Goal: Task Accomplishment & Management: Use online tool/utility

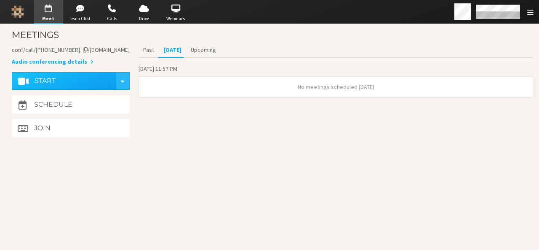
click at [337, 58] on section "Past [DATE] Upcoming [DATE] 11:57 PM No meetings scheduled [DATE]" at bounding box center [335, 91] width 394 height 97
click at [96, 121] on button "Join" at bounding box center [71, 128] width 118 height 18
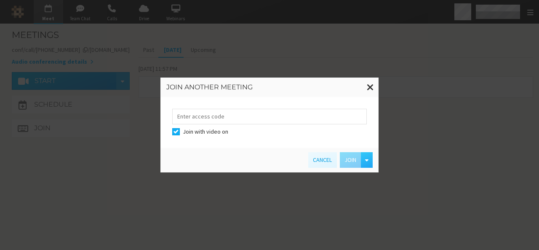
click at [187, 195] on div "Join another meeting Join with video on Cancel Join" at bounding box center [269, 125] width 539 height 250
click at [369, 84] on span at bounding box center [370, 87] width 7 height 11
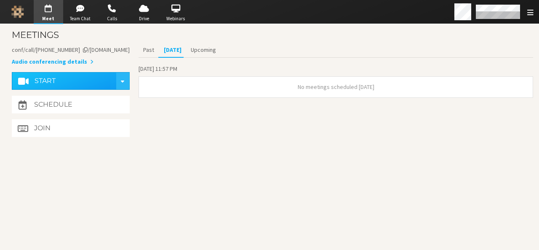
click at [232, 144] on section "Meetings Meeting link [DOMAIN_NAME]/conf/call/9168685 Audio conferencing detail…" at bounding box center [269, 137] width 539 height 226
click at [64, 128] on button "Join" at bounding box center [71, 128] width 118 height 18
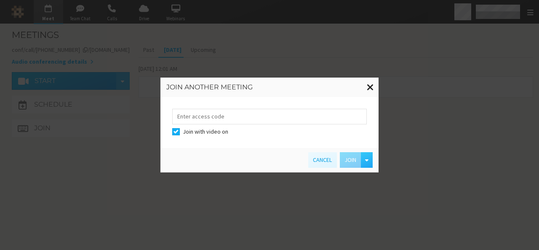
click at [368, 88] on span at bounding box center [370, 87] width 7 height 11
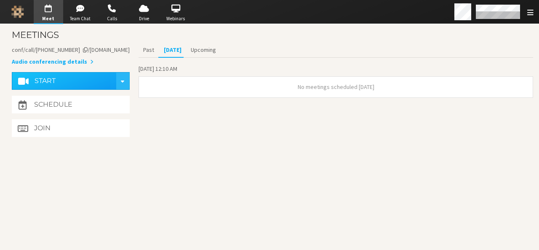
click at [275, 132] on section "Past [DATE] Upcoming [DATE] 12:10 AM No meetings scheduled [DATE]" at bounding box center [335, 91] width 394 height 97
click at [269, 69] on div "[DATE] 12:10 AM" at bounding box center [335, 70] width 394 height 12
click at [271, 32] on h3 "Meetings" at bounding box center [272, 35] width 521 height 10
